Goal: Information Seeking & Learning: Learn about a topic

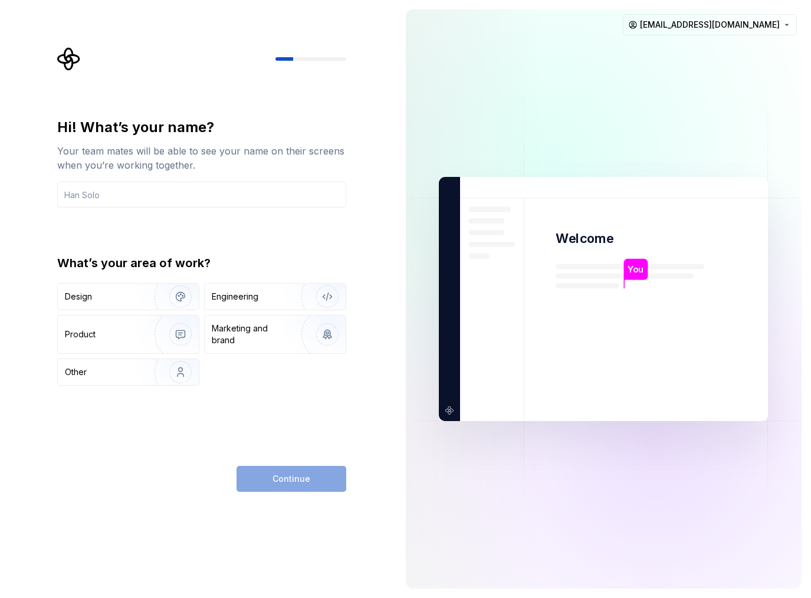
click at [327, 234] on div "Hi! What’s your name? Your team mates will be able to see your name on their sc…" at bounding box center [201, 252] width 289 height 268
click at [305, 191] on input "text" at bounding box center [201, 195] width 289 height 26
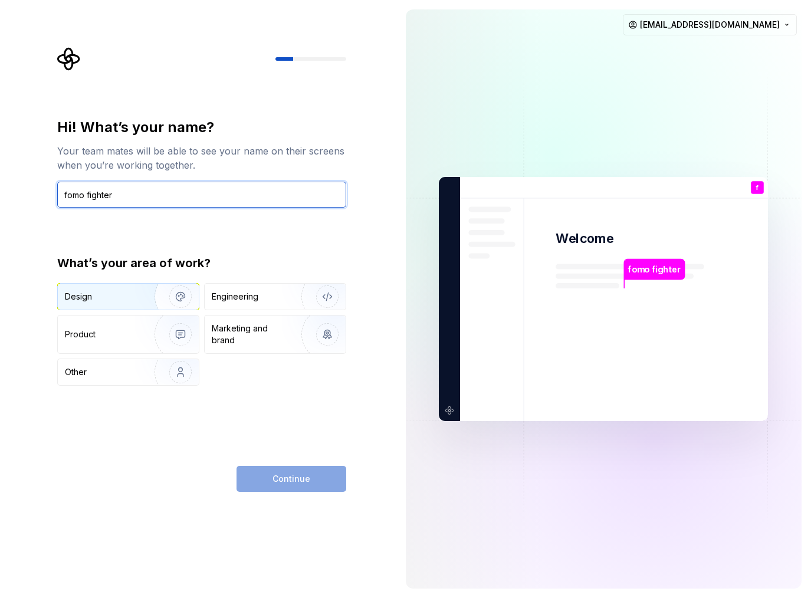
type input "fomo fighter"
click at [161, 300] on img "button" at bounding box center [172, 296] width 75 height 79
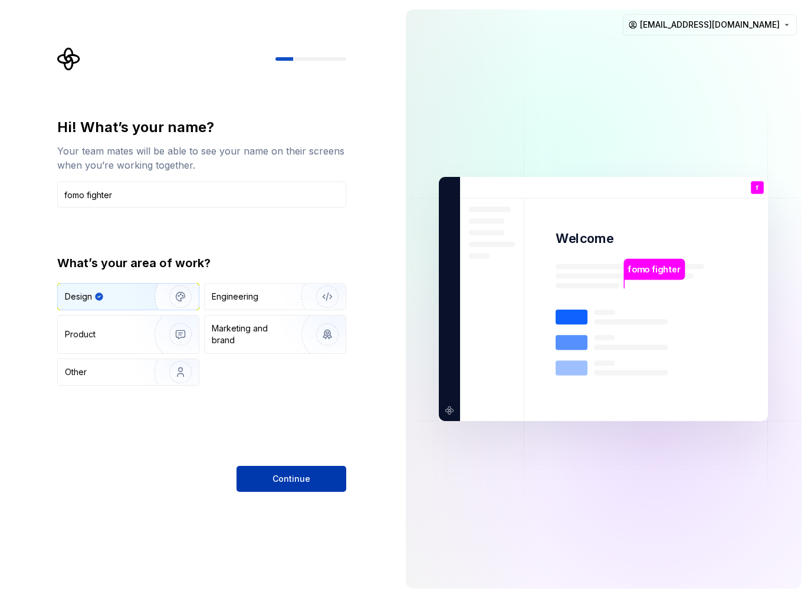
click at [286, 474] on span "Continue" at bounding box center [291, 479] width 38 height 12
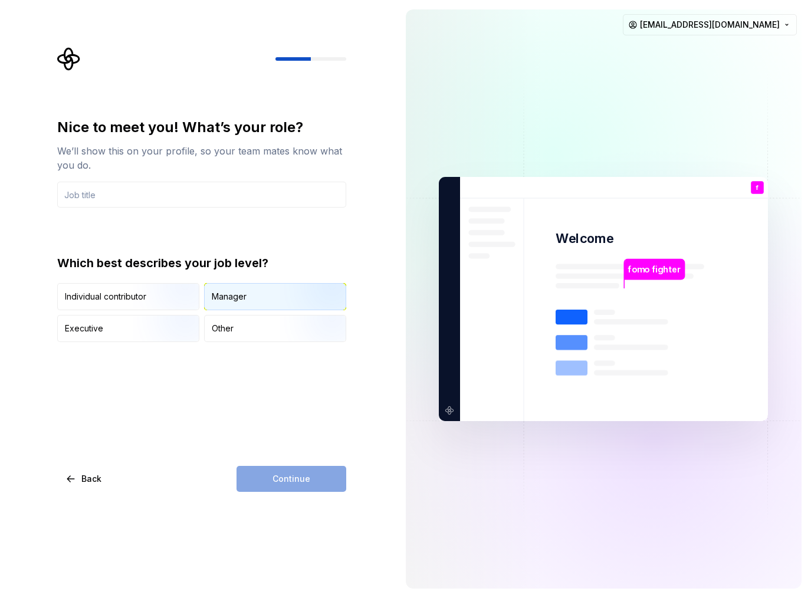
click at [242, 295] on div "Manager" at bounding box center [229, 297] width 35 height 12
click at [248, 205] on input "text" at bounding box center [201, 195] width 289 height 26
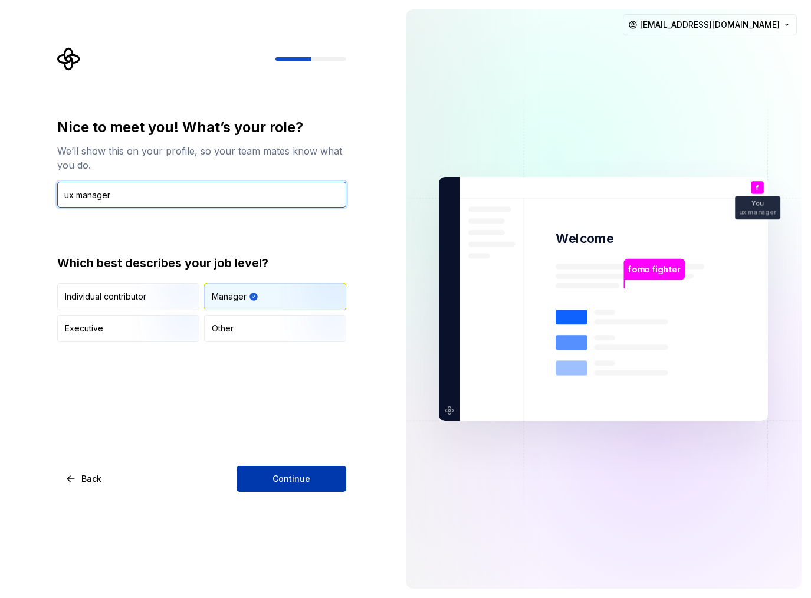
type input "ux manager"
click at [326, 481] on button "Continue" at bounding box center [291, 479] width 110 height 26
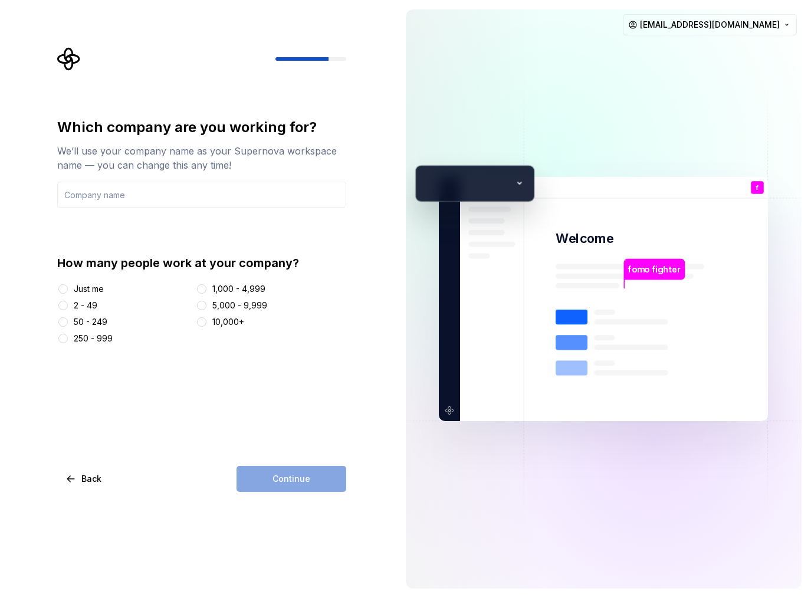
click at [81, 303] on div "2 - 49" at bounding box center [86, 306] width 24 height 12
click at [68, 303] on button "2 - 49" at bounding box center [62, 305] width 9 height 9
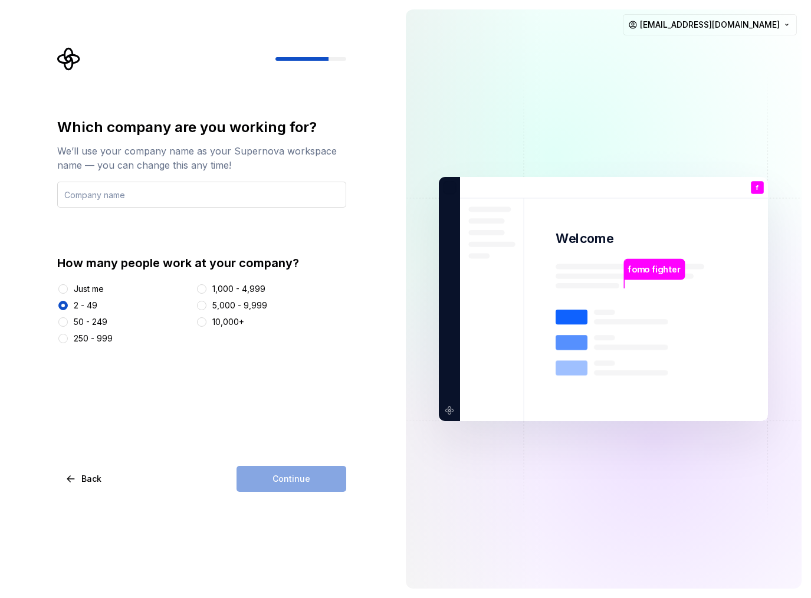
click at [217, 195] on input "text" at bounding box center [201, 195] width 289 height 26
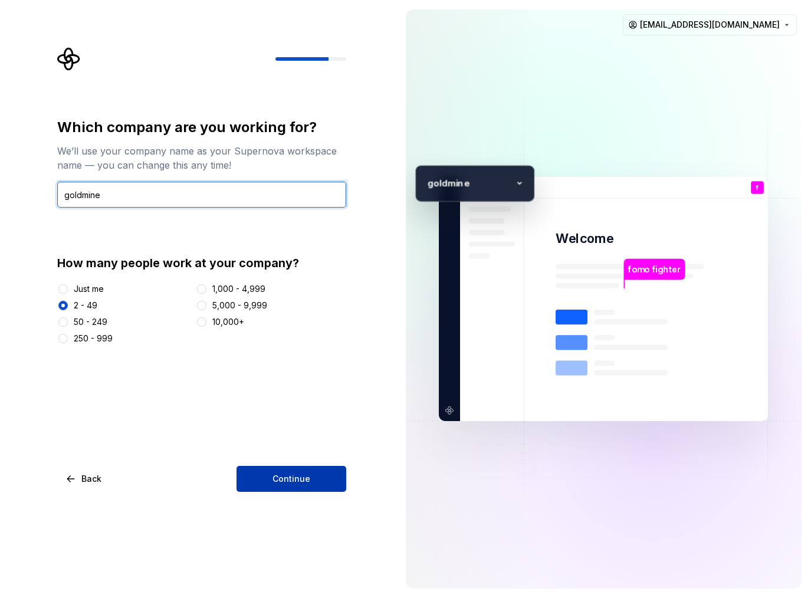
type input "goldmine"
click at [318, 478] on button "Continue" at bounding box center [291, 479] width 110 height 26
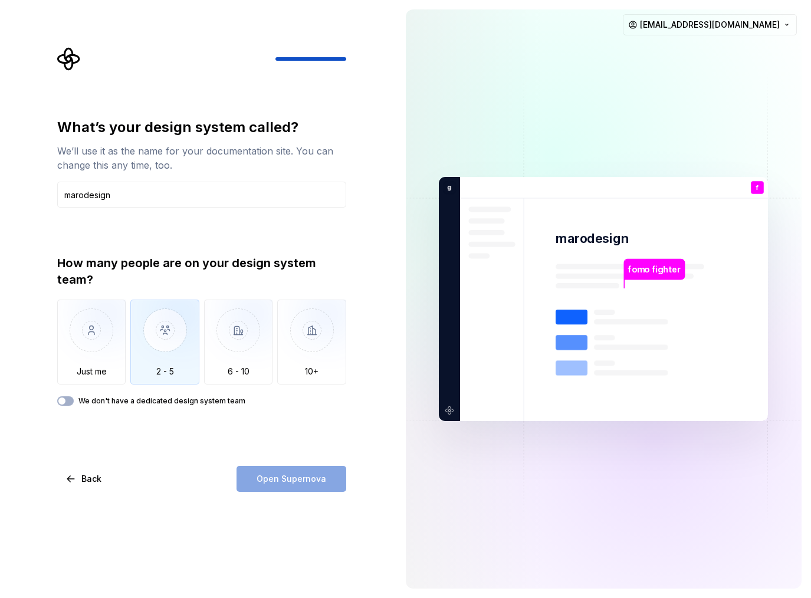
type input "marodesign"
click at [146, 315] on img "button" at bounding box center [164, 339] width 69 height 79
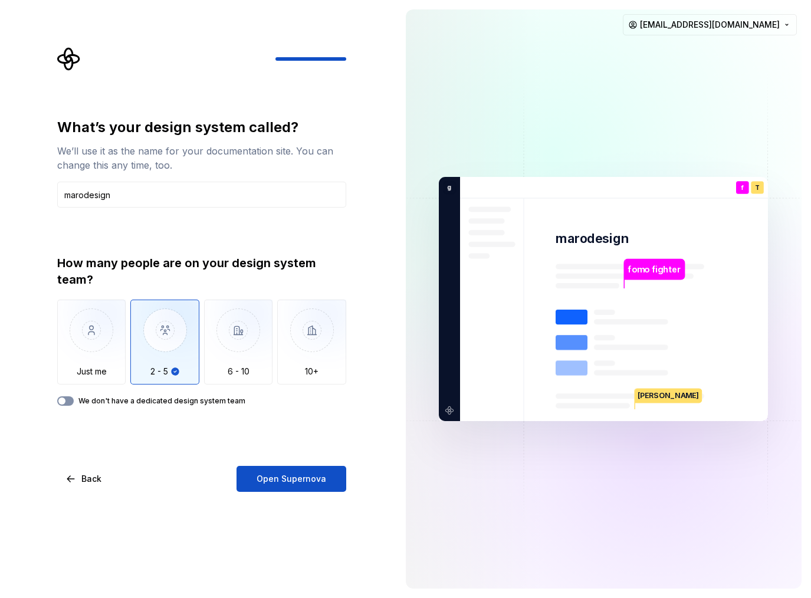
click at [66, 399] on icon "button" at bounding box center [61, 400] width 9 height 7
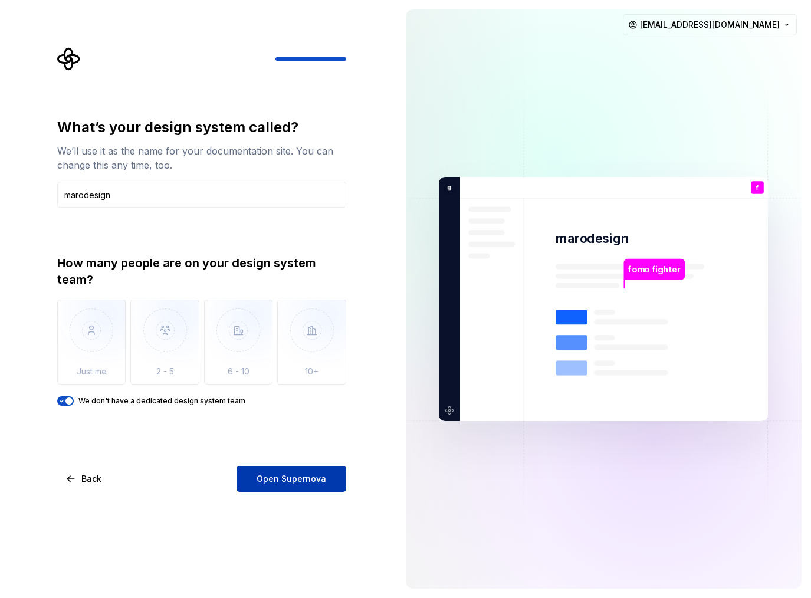
click at [265, 478] on span "Open Supernova" at bounding box center [292, 479] width 70 height 12
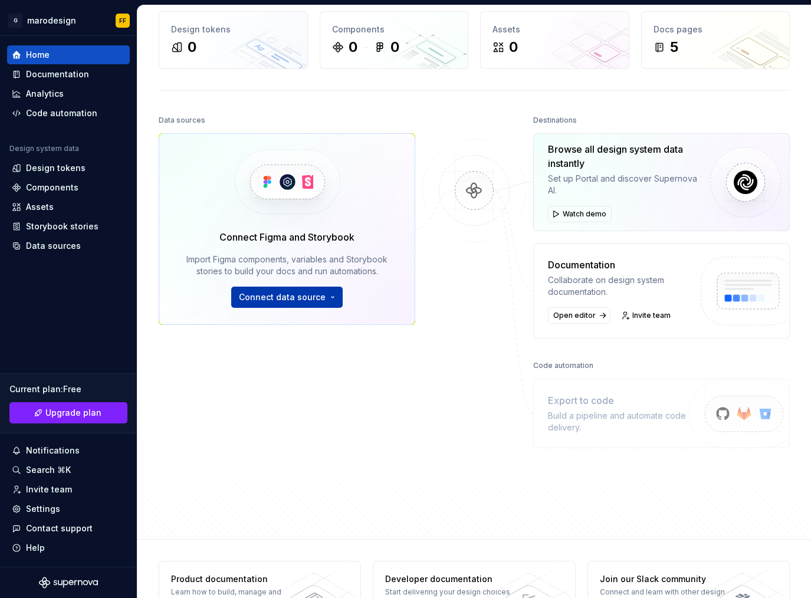
scroll to position [44, 0]
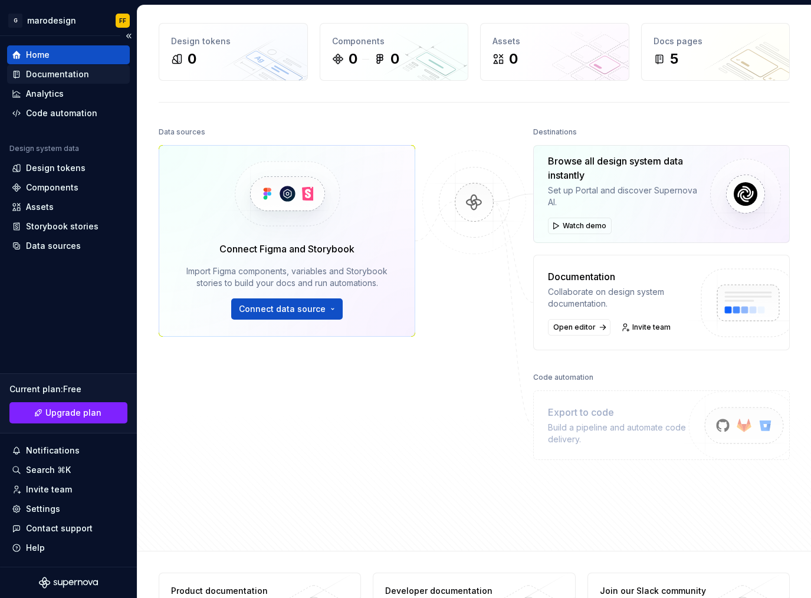
click at [88, 67] on div "Documentation" at bounding box center [68, 74] width 123 height 19
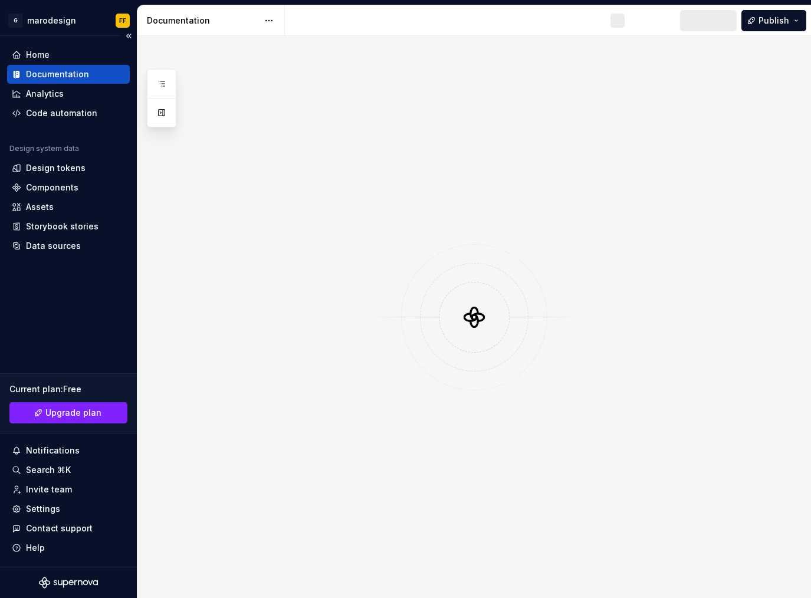
click at [85, 71] on div "Documentation" at bounding box center [57, 74] width 63 height 12
click at [61, 171] on div "Design tokens" at bounding box center [56, 168] width 60 height 12
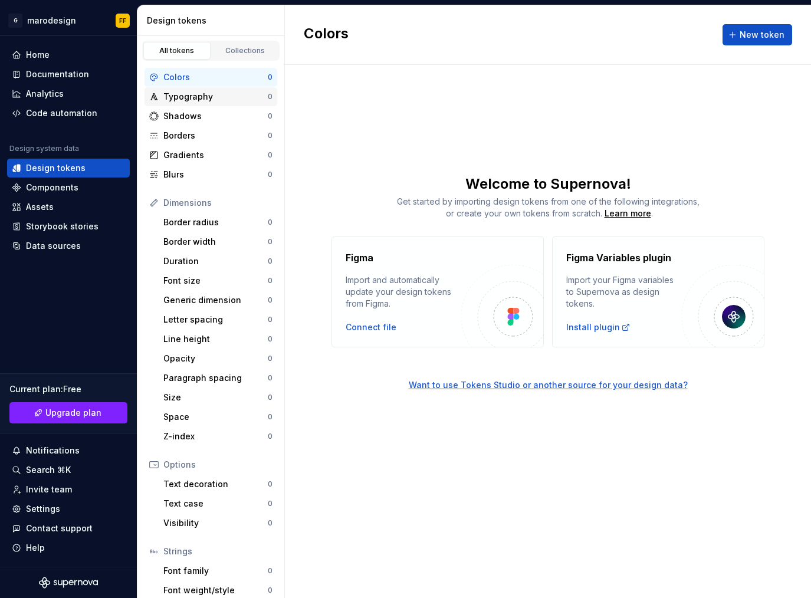
click at [207, 100] on div "Typography" at bounding box center [215, 97] width 104 height 12
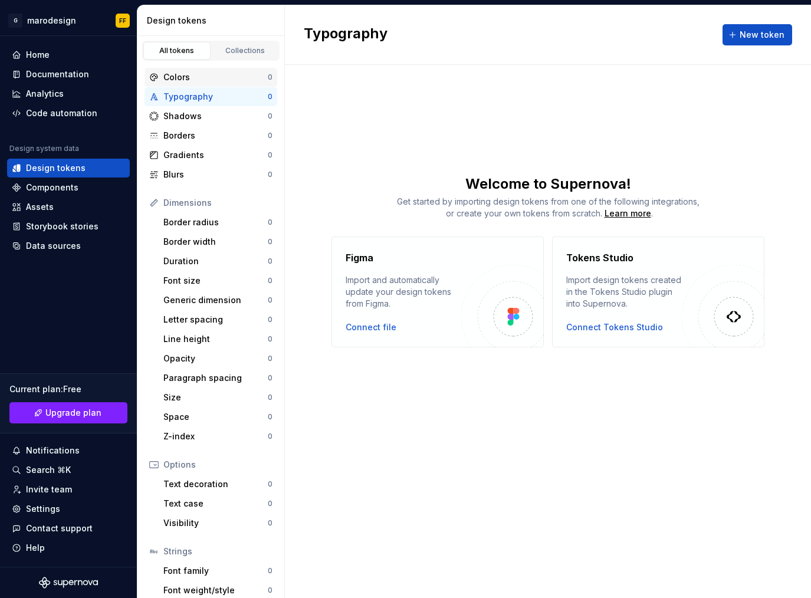
click at [205, 77] on div "Colors" at bounding box center [215, 77] width 104 height 12
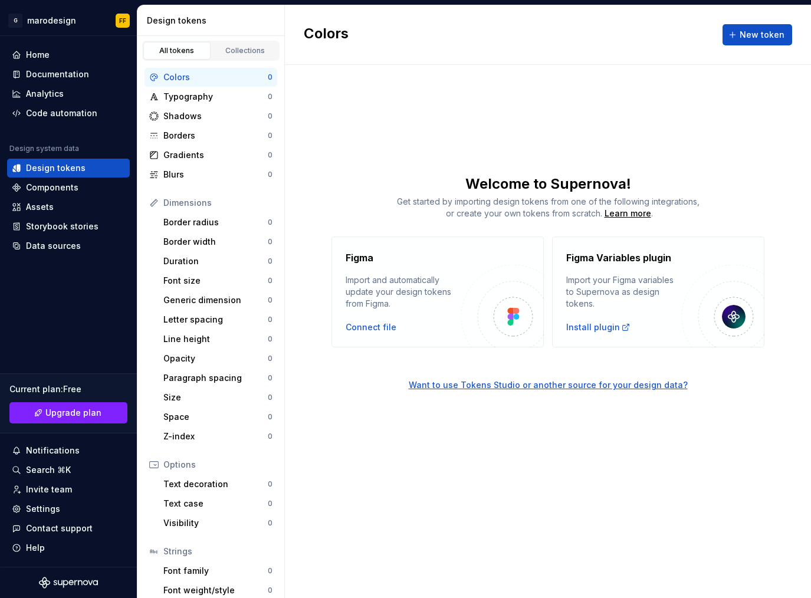
click at [236, 87] on div "Colors 0 Typography 0 Shadows 0 Borders 0 Gradients 0 Blurs 0" at bounding box center [210, 126] width 133 height 116
click at [228, 99] on div "Typography" at bounding box center [215, 97] width 104 height 12
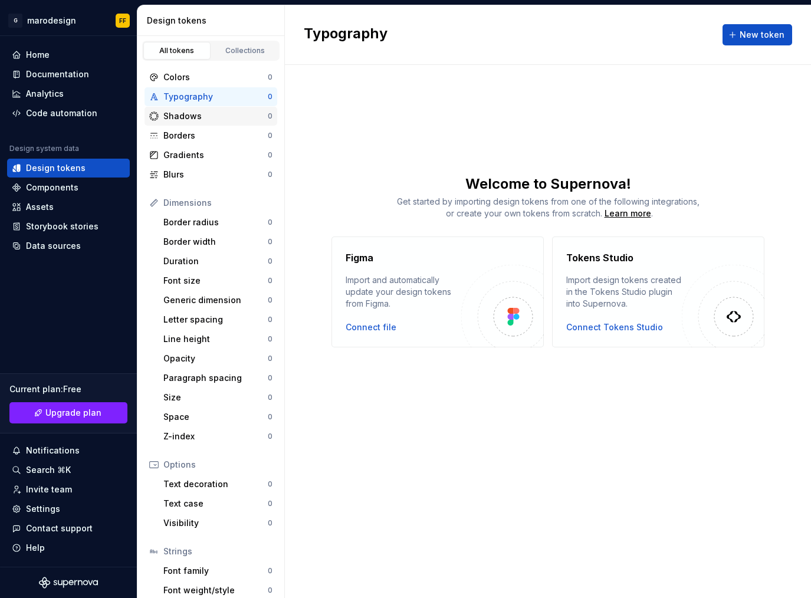
click at [225, 114] on div "Shadows" at bounding box center [215, 116] width 104 height 12
click at [224, 135] on div "Borders" at bounding box center [215, 136] width 104 height 12
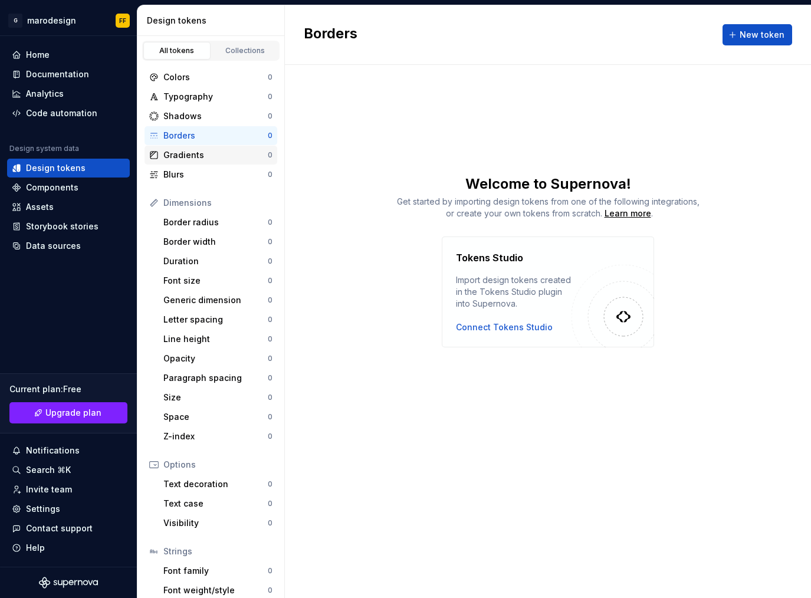
click at [223, 153] on div "Gradients" at bounding box center [215, 155] width 104 height 12
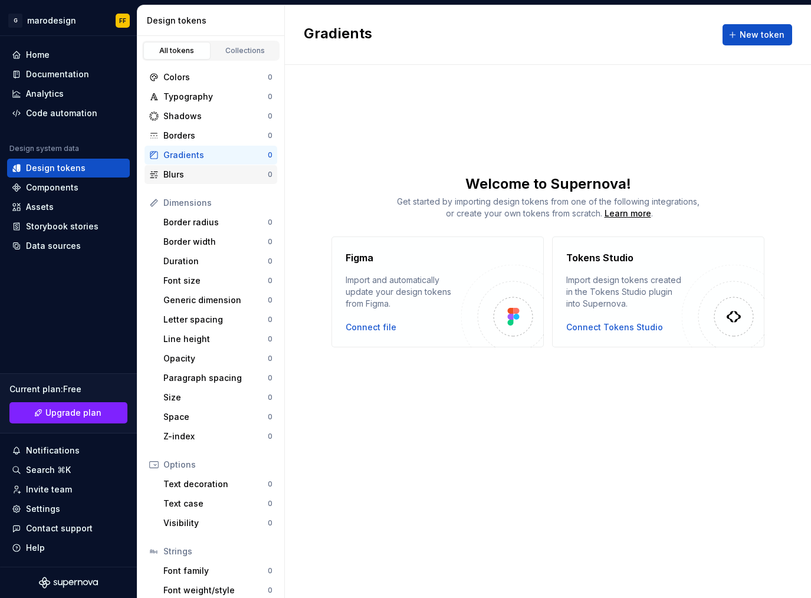
click at [220, 176] on div "Blurs" at bounding box center [215, 175] width 104 height 12
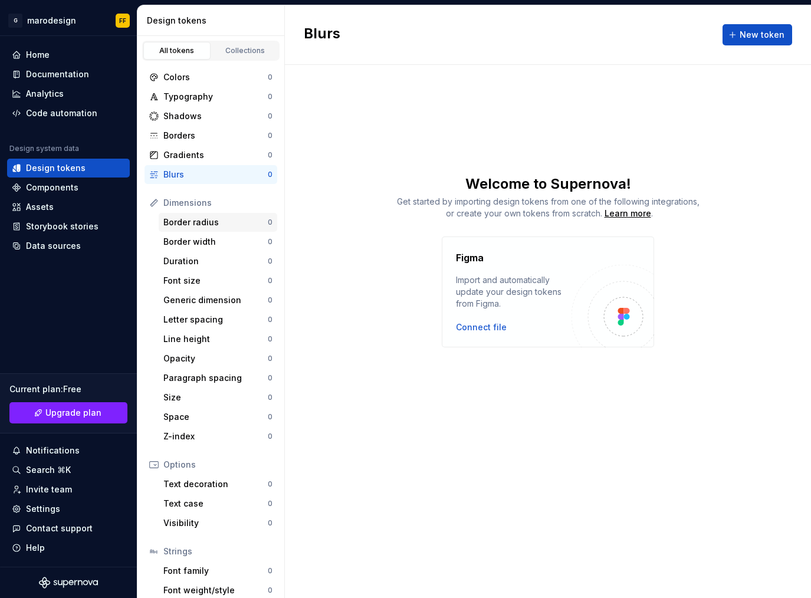
click at [219, 222] on div "Border radius" at bounding box center [215, 222] width 104 height 12
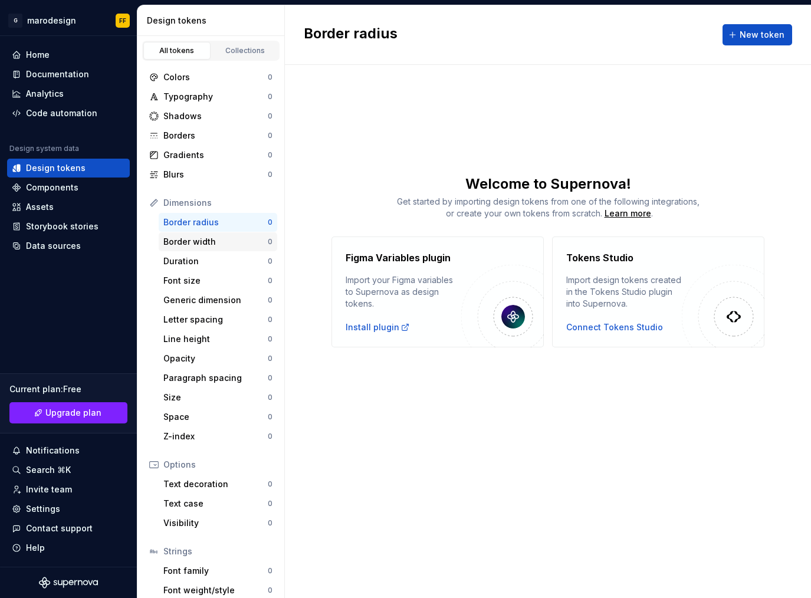
click at [217, 238] on div "Border width" at bounding box center [215, 242] width 104 height 12
click at [216, 257] on div "Duration" at bounding box center [215, 261] width 104 height 12
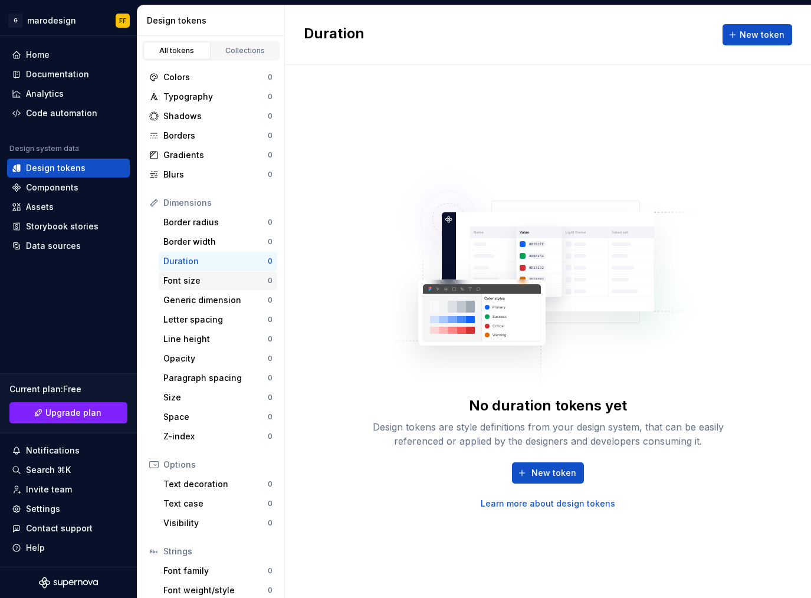
click at [216, 277] on div "Font size" at bounding box center [215, 281] width 104 height 12
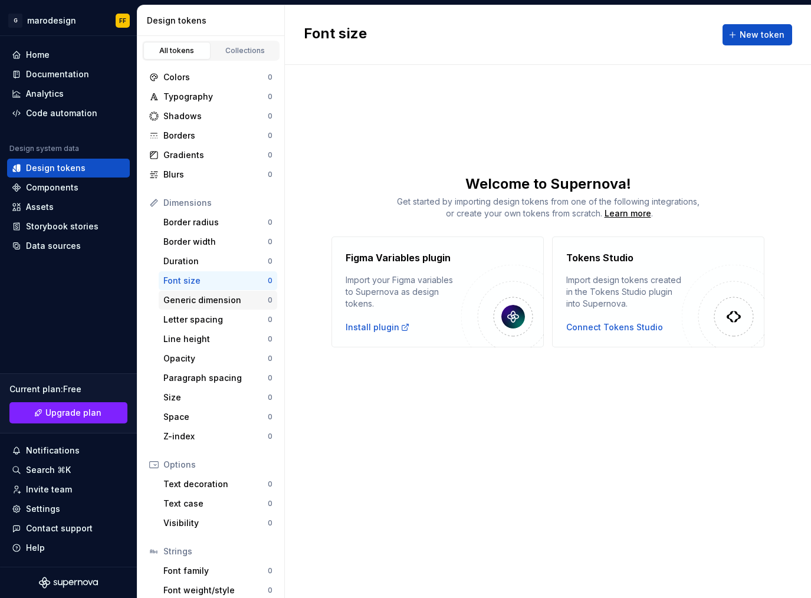
click at [230, 300] on div "Generic dimension" at bounding box center [215, 300] width 104 height 12
click at [228, 311] on div "Letter spacing 0" at bounding box center [218, 319] width 119 height 19
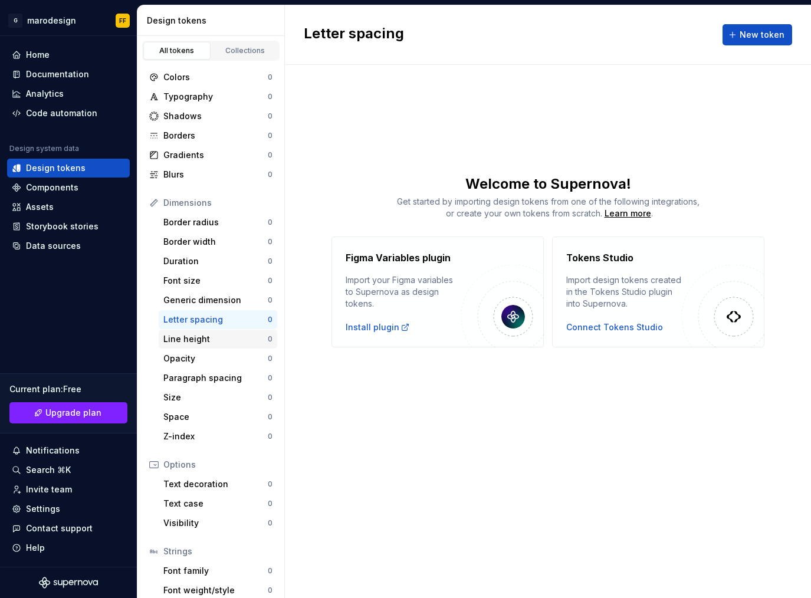
click at [241, 334] on div "Line height" at bounding box center [215, 339] width 104 height 12
click at [235, 357] on div "Opacity" at bounding box center [215, 359] width 104 height 12
click at [232, 374] on div "Paragraph spacing" at bounding box center [215, 378] width 104 height 12
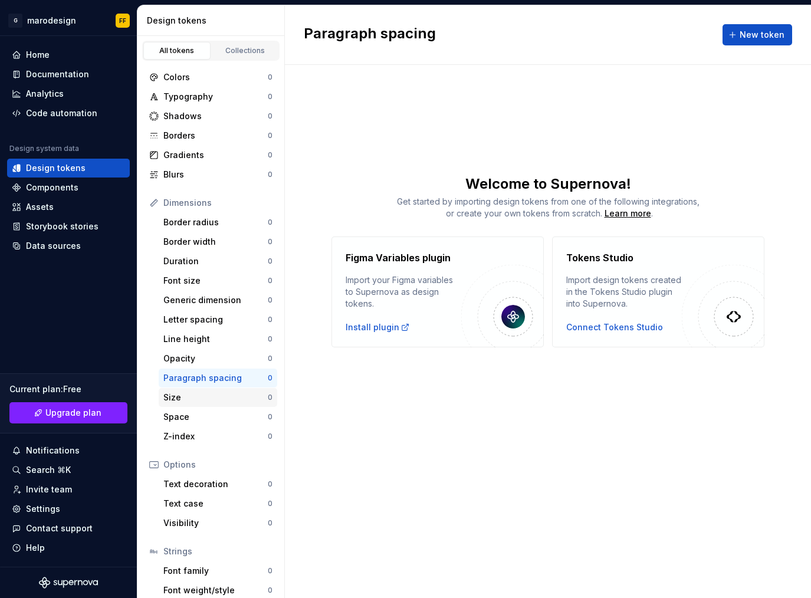
click at [226, 395] on div "Size" at bounding box center [215, 398] width 104 height 12
click at [218, 417] on div "Space" at bounding box center [215, 417] width 104 height 12
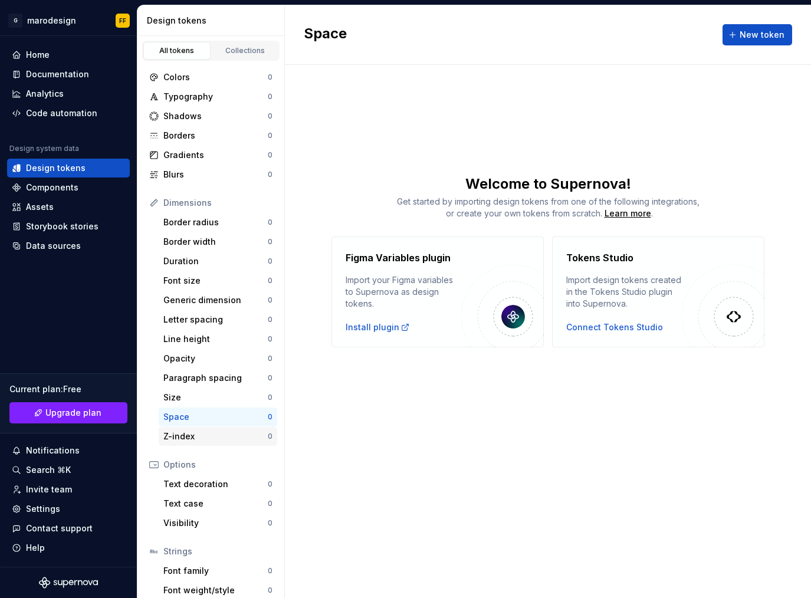
click at [213, 435] on div "Z-index" at bounding box center [215, 436] width 104 height 12
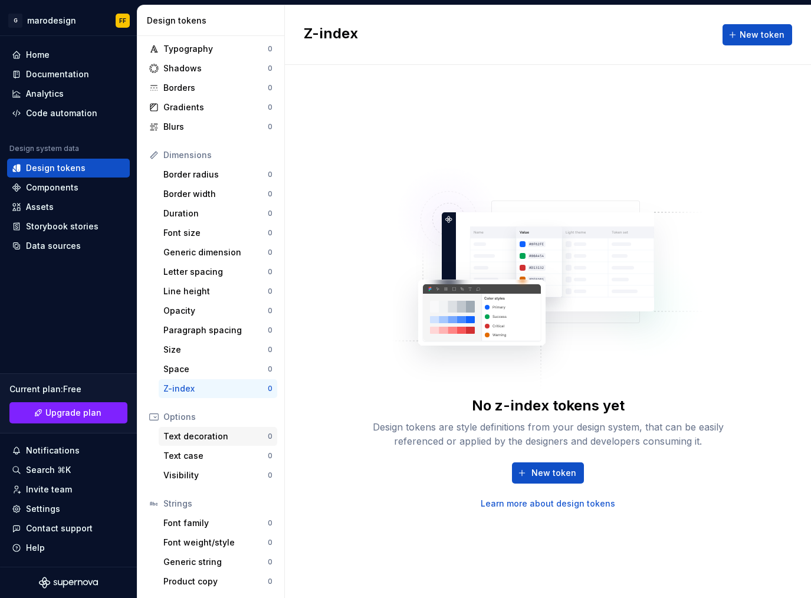
scroll to position [48, 0]
click at [216, 436] on div "Text decoration" at bounding box center [215, 436] width 104 height 12
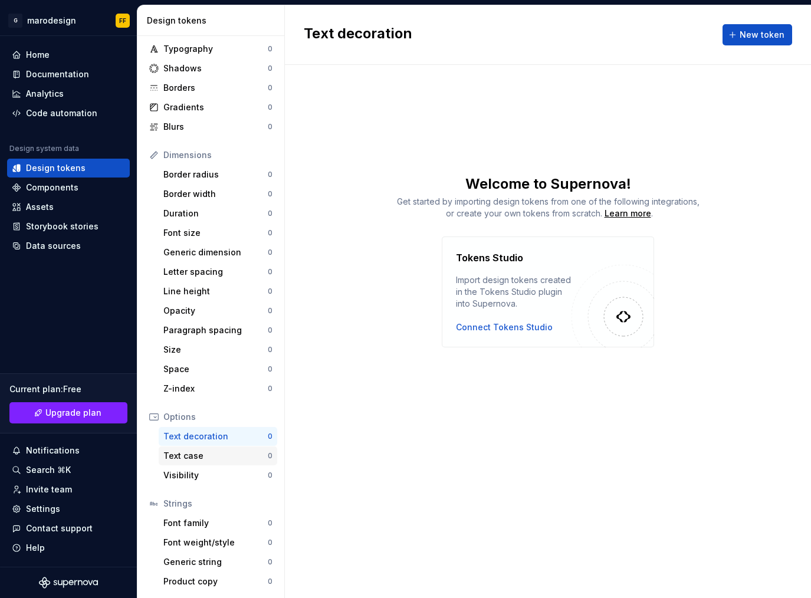
click at [198, 455] on div "Text case" at bounding box center [215, 456] width 104 height 12
click at [185, 472] on div "Visibility" at bounding box center [215, 475] width 104 height 12
click at [185, 521] on div "Font family" at bounding box center [215, 523] width 104 height 12
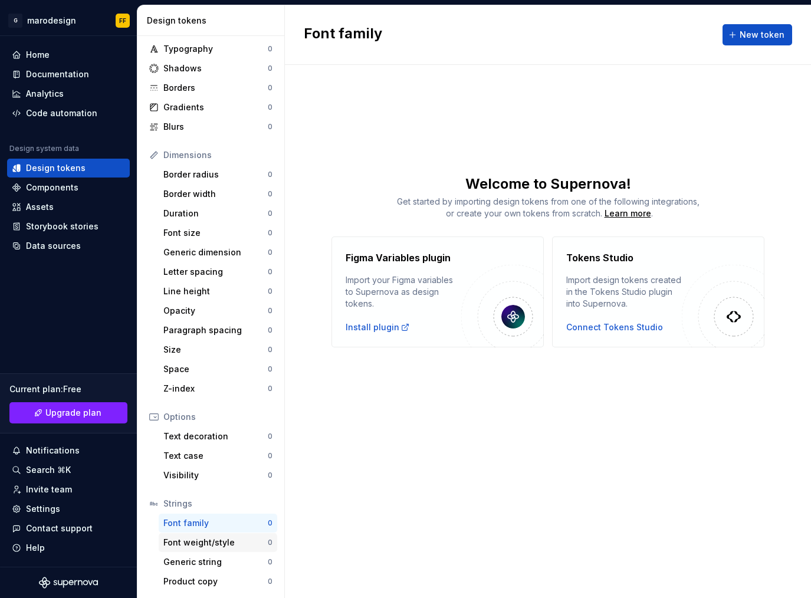
click at [183, 541] on div "Font weight/style" at bounding box center [215, 543] width 104 height 12
click at [180, 555] on div "Generic string 0" at bounding box center [218, 562] width 119 height 19
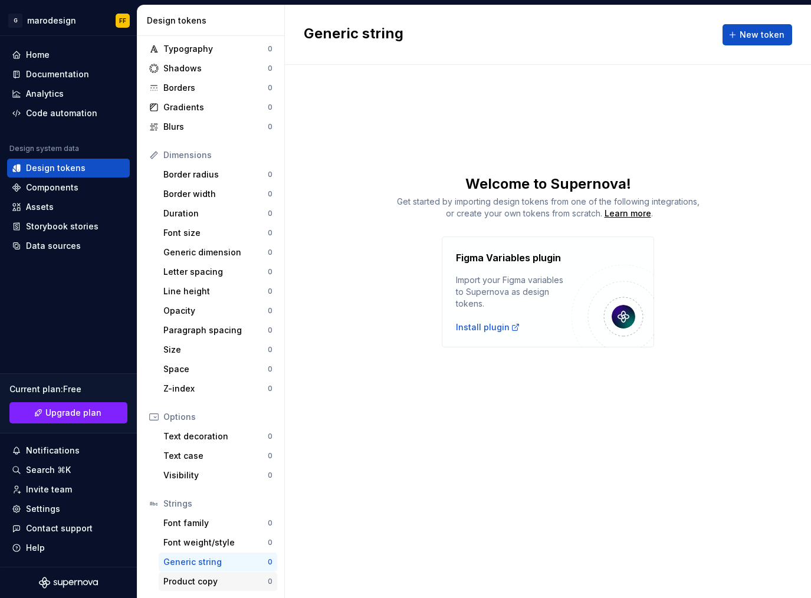
click at [180, 580] on div "Product copy" at bounding box center [215, 582] width 104 height 12
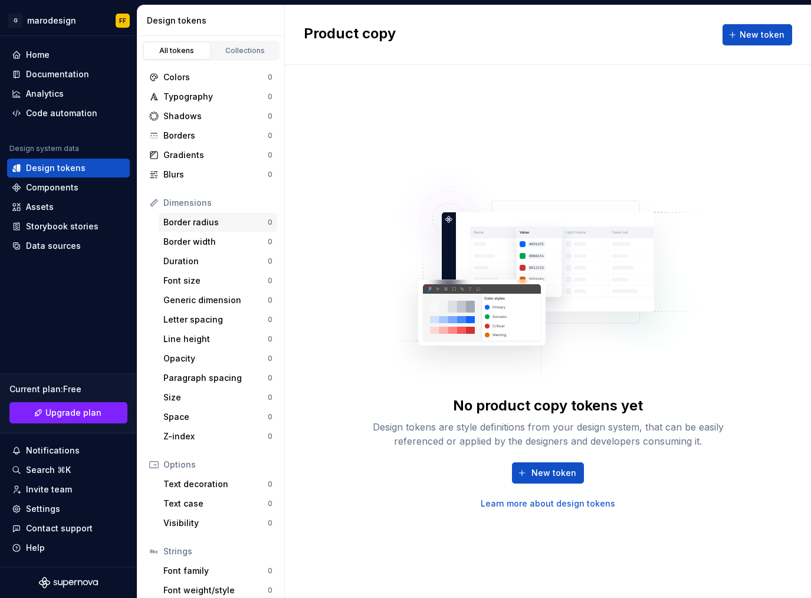
click at [208, 224] on div "Border radius" at bounding box center [215, 222] width 104 height 12
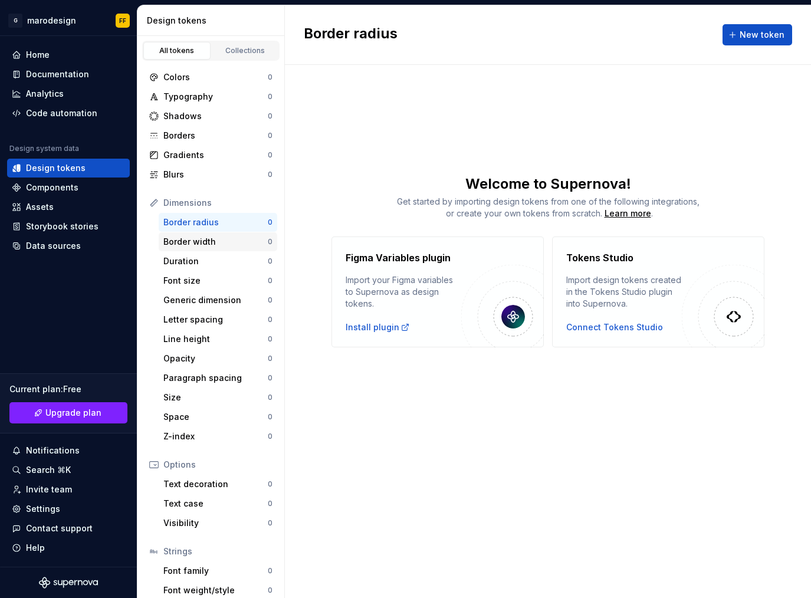
click at [206, 237] on div "Border width" at bounding box center [215, 242] width 104 height 12
click at [225, 257] on div "Duration" at bounding box center [215, 261] width 104 height 12
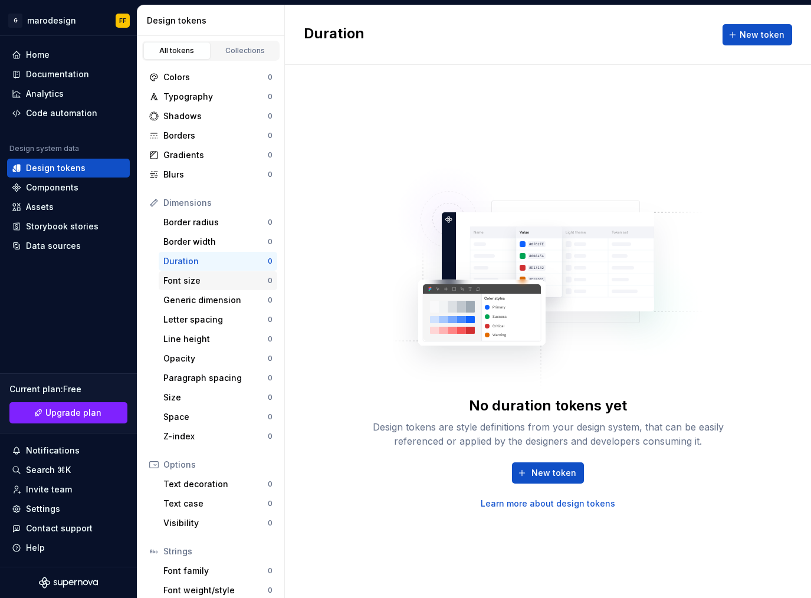
click at [209, 282] on div "Font size" at bounding box center [215, 281] width 104 height 12
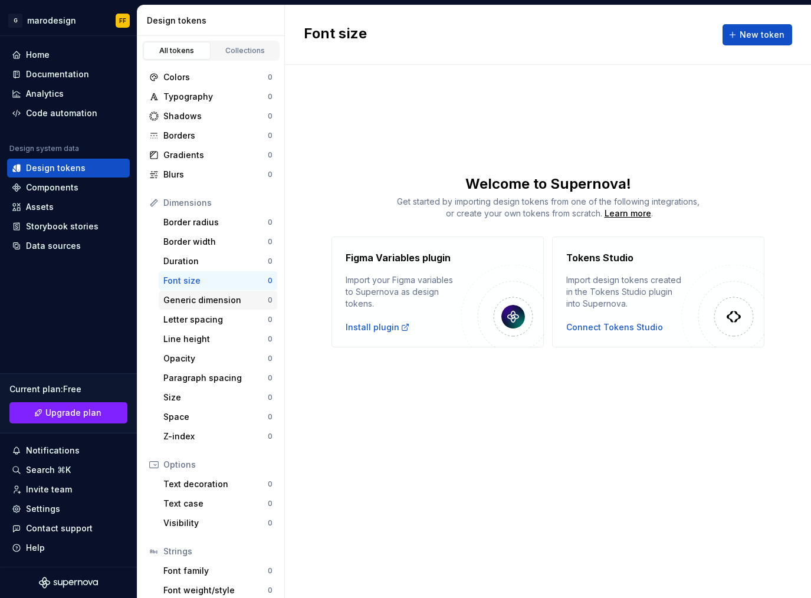
click at [208, 301] on div "Generic dimension" at bounding box center [215, 300] width 104 height 12
click at [206, 319] on div "Letter spacing" at bounding box center [215, 320] width 104 height 12
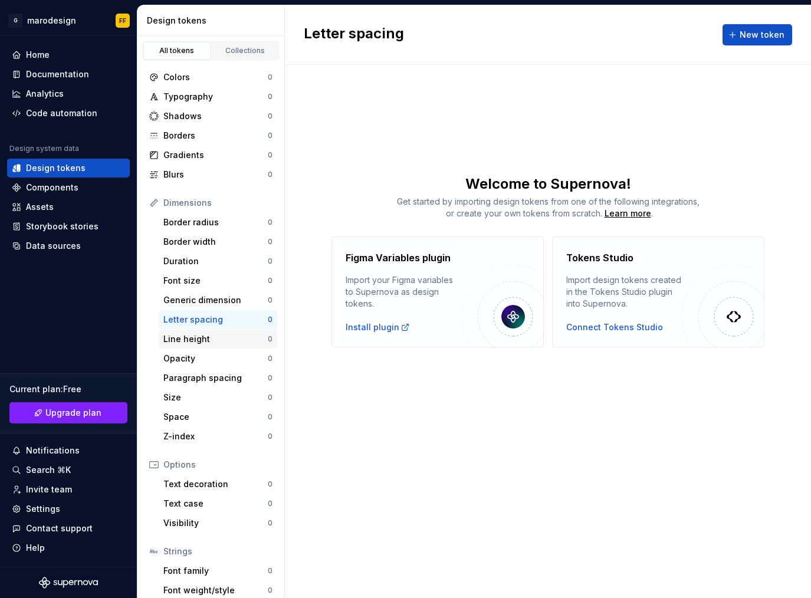
click at [198, 344] on div "Line height" at bounding box center [215, 339] width 104 height 12
click at [76, 542] on div "Help" at bounding box center [68, 548] width 113 height 12
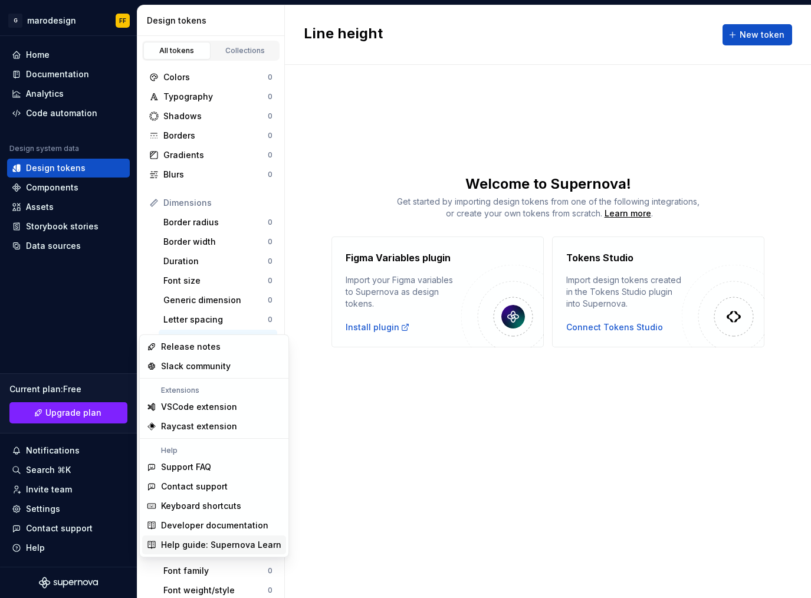
click at [226, 537] on span "Help guide: Supernova Learn" at bounding box center [214, 544] width 144 height 19
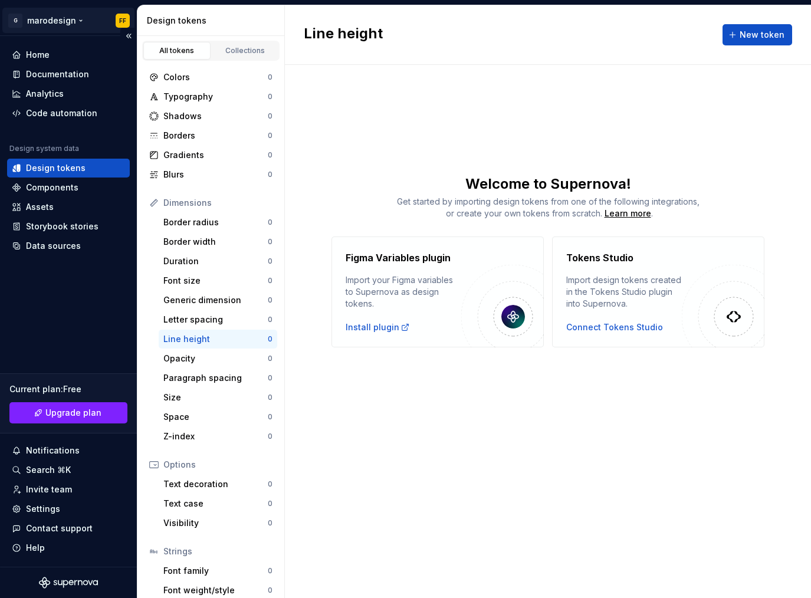
click at [39, 19] on html "G marodesign FF Home Documentation Analytics Code automation Design system data…" at bounding box center [405, 299] width 811 height 598
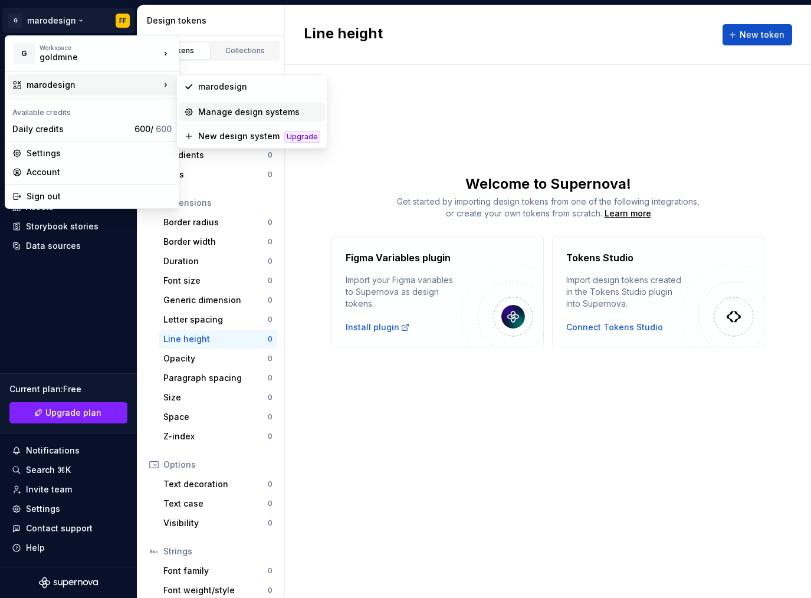
click at [218, 113] on div "Manage design systems" at bounding box center [259, 112] width 122 height 12
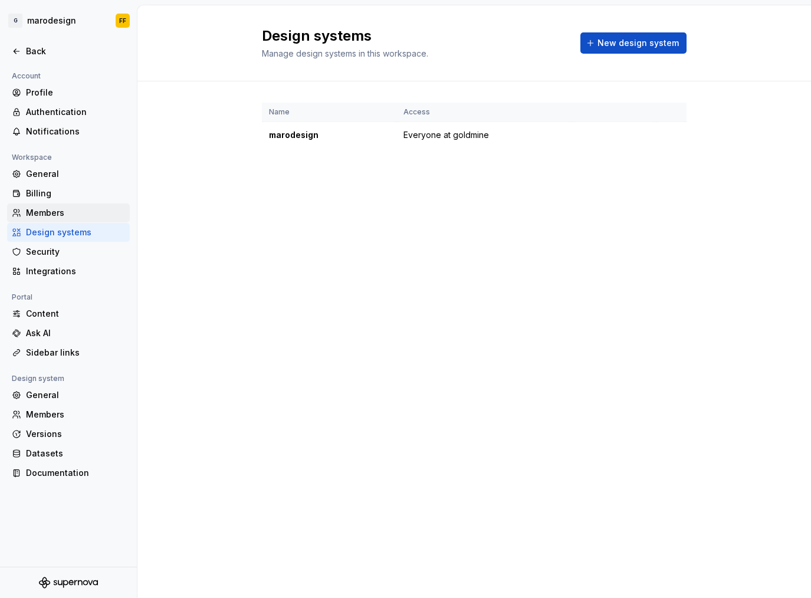
click at [71, 205] on div "Members" at bounding box center [68, 212] width 123 height 19
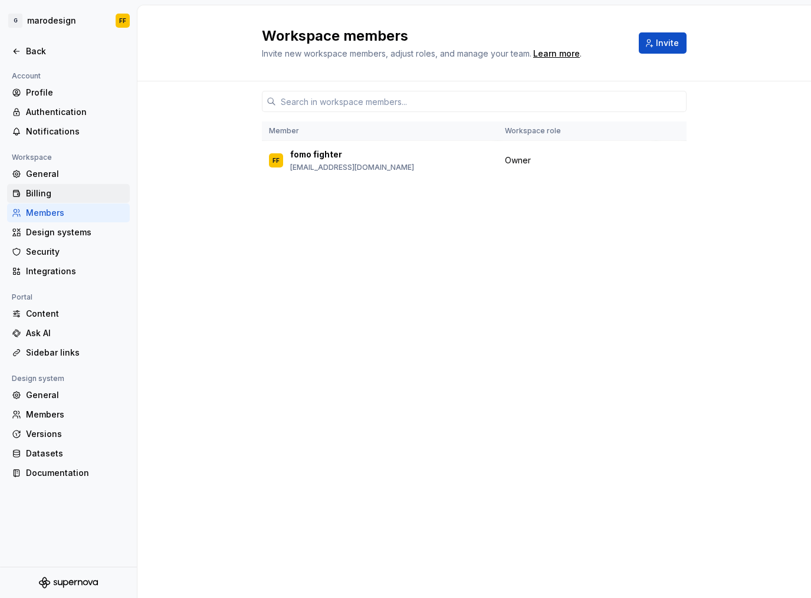
click at [72, 184] on div "Billing" at bounding box center [68, 193] width 123 height 19
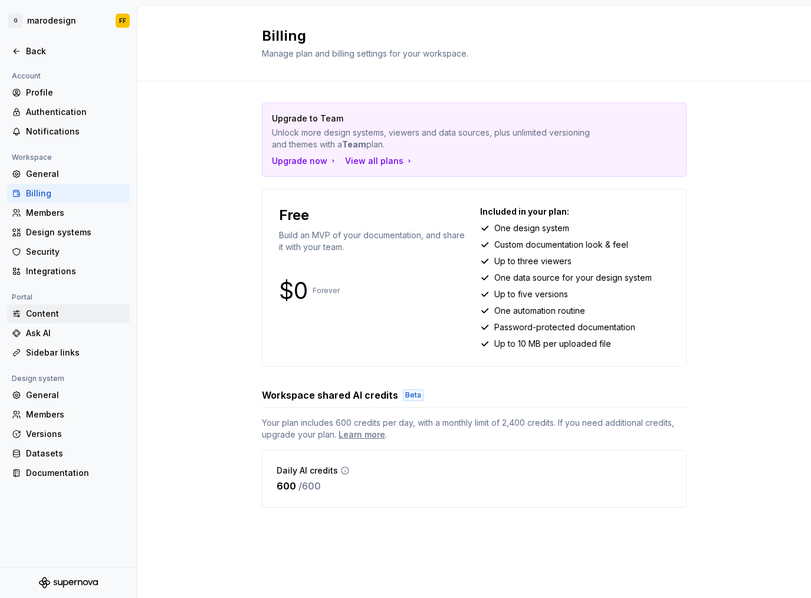
click at [57, 310] on div "Content" at bounding box center [75, 314] width 99 height 12
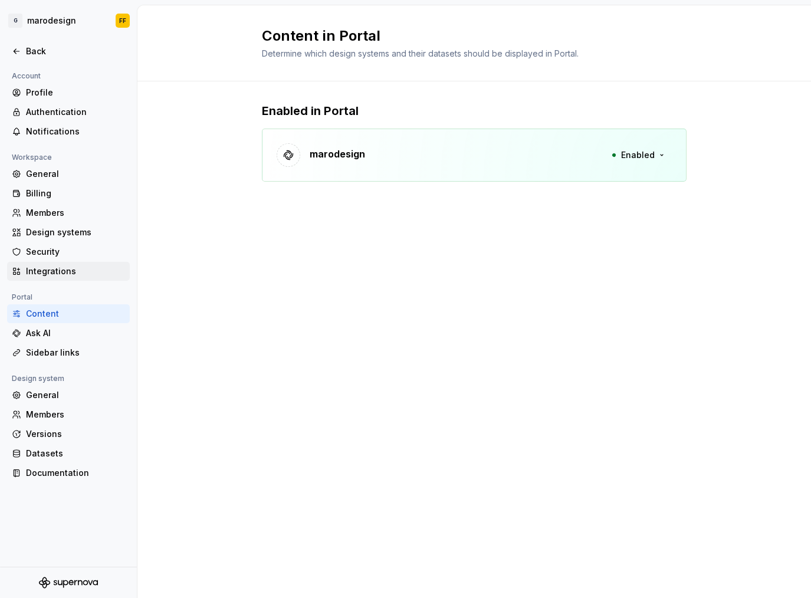
click at [73, 262] on div "Integrations" at bounding box center [68, 271] width 123 height 19
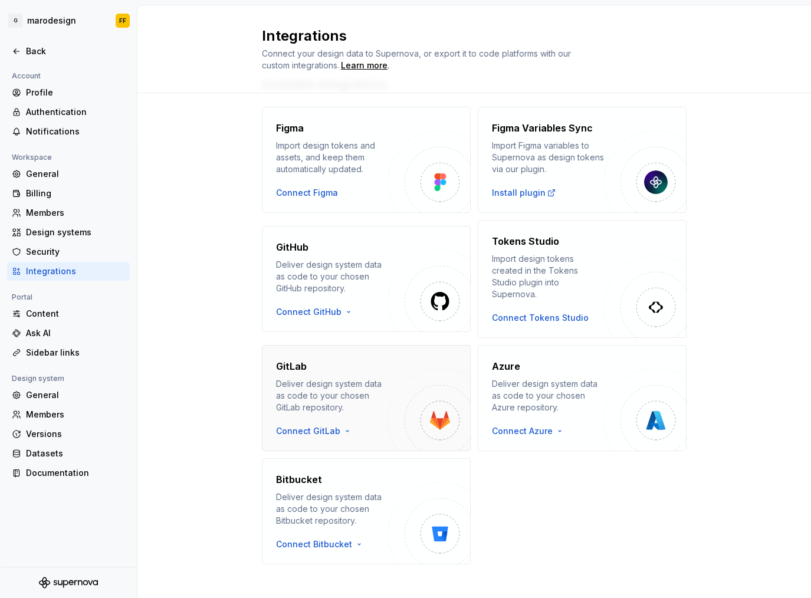
scroll to position [38, 0]
